Goal: Information Seeking & Learning: Learn about a topic

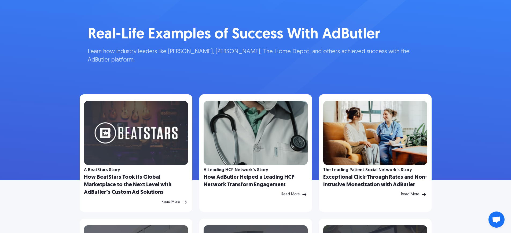
scroll to position [41, 0]
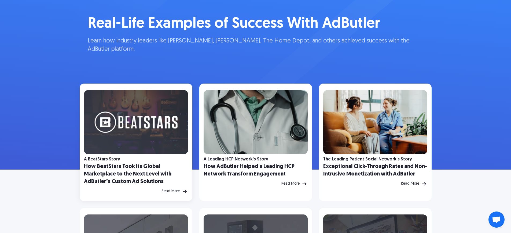
click at [168, 194] on div "Read More" at bounding box center [136, 191] width 104 height 6
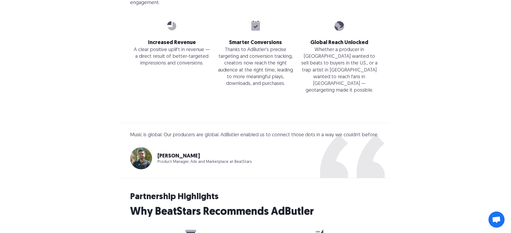
scroll to position [1032, 0]
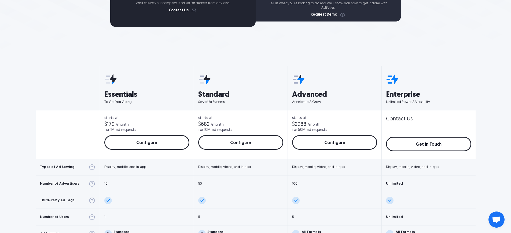
scroll to position [146, 0]
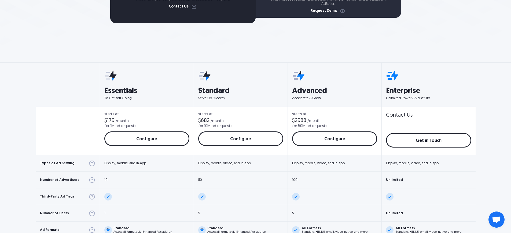
click at [63, 86] on div at bounding box center [68, 88] width 64 height 38
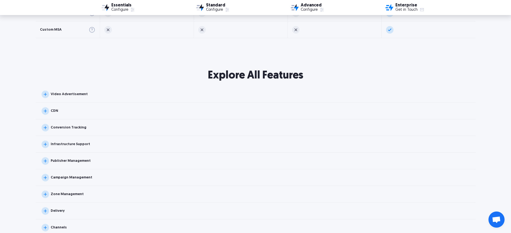
scroll to position [482, 0]
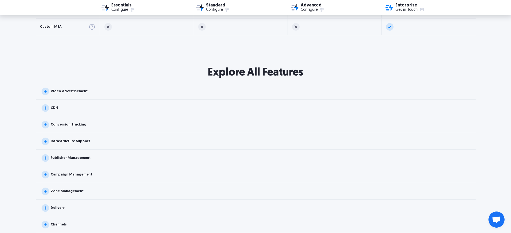
click at [46, 92] on img at bounding box center [46, 91] width 8 height 8
click at [46, 92] on img at bounding box center [45, 91] width 11 height 11
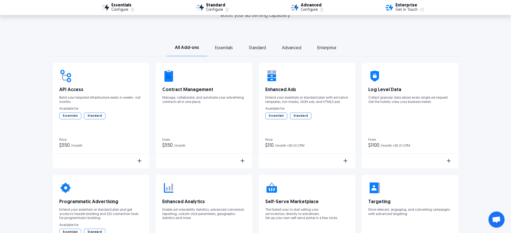
scroll to position [825, 0]
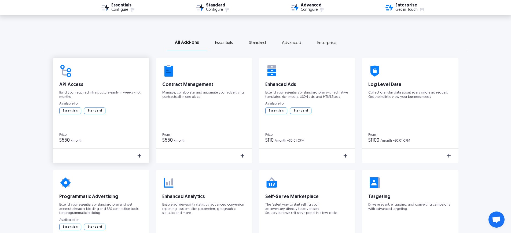
click at [137, 156] on img at bounding box center [139, 155] width 6 height 6
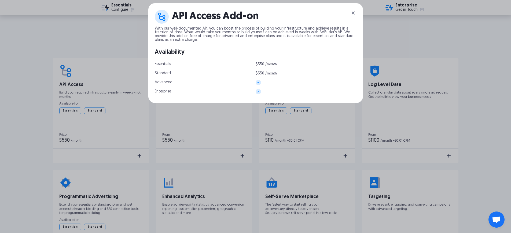
click at [355, 12] on img at bounding box center [353, 13] width 6 height 6
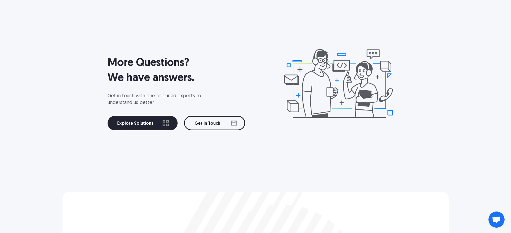
scroll to position [1714, 0]
